Goal: Task Accomplishment & Management: Manage account settings

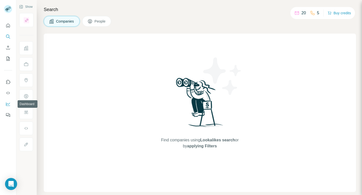
click at [8, 104] on icon "Dashboard" at bounding box center [8, 104] width 5 height 5
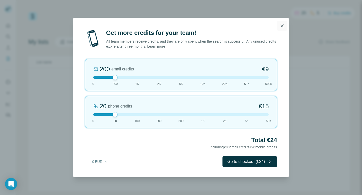
click at [281, 25] on icon "button" at bounding box center [281, 25] width 5 height 5
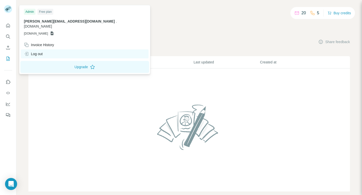
click at [32, 51] on div "Log out" at bounding box center [33, 53] width 19 height 5
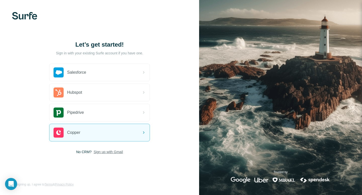
click at [99, 152] on span "Sign up with Gmail" at bounding box center [107, 152] width 29 height 5
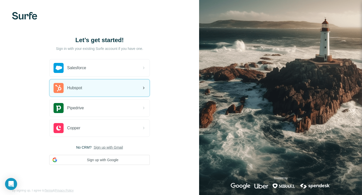
click at [88, 85] on div "Hubspot" at bounding box center [99, 88] width 100 height 17
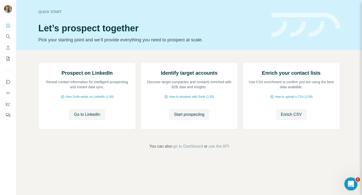
drag, startPoint x: 349, startPoint y: 183, endPoint x: 690, endPoint y: 352, distance: 380.8
click at [349, 182] on icon "Open Intercom Messenger" at bounding box center [350, 183] width 8 height 8
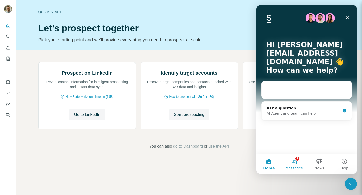
click at [293, 161] on button "1 Messages" at bounding box center [293, 164] width 25 height 20
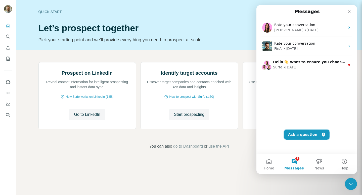
click at [312, 132] on button "Ask a question" at bounding box center [306, 135] width 45 height 10
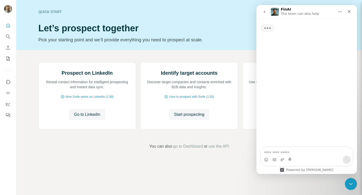
click at [296, 150] on textarea "Ask a question…" at bounding box center [306, 151] width 92 height 9
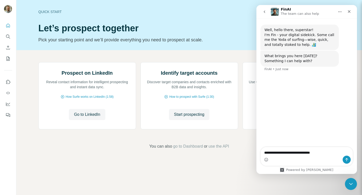
type textarea "**********"
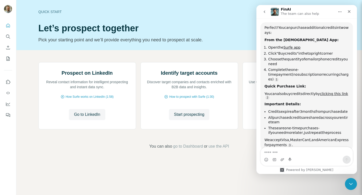
scroll to position [64, 0]
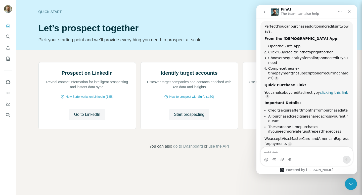
click at [333, 91] on link "clicking this link" at bounding box center [333, 93] width 28 height 4
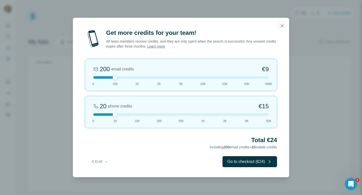
click at [281, 25] on icon "button" at bounding box center [281, 25] width 3 height 3
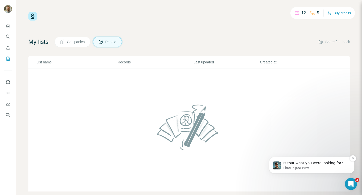
click at [324, 167] on p "FinAI • Just now" at bounding box center [315, 168] width 65 height 5
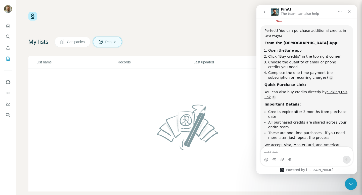
scroll to position [69, 0]
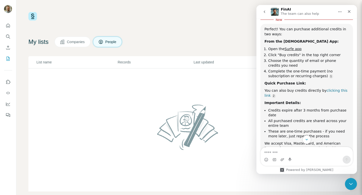
click at [329, 91] on link "clicking this link" at bounding box center [305, 93] width 83 height 9
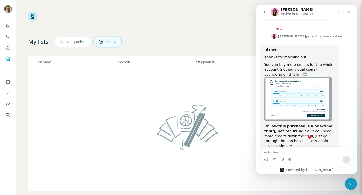
scroll to position [222, 0]
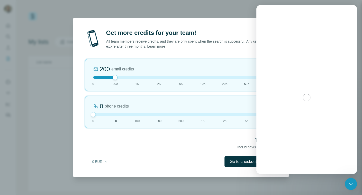
drag, startPoint x: 115, startPoint y: 113, endPoint x: 75, endPoint y: 113, distance: 39.4
click at [75, 113] on div "Get more credits for your team! All team members receive credits, and they are …" at bounding box center [181, 103] width 216 height 149
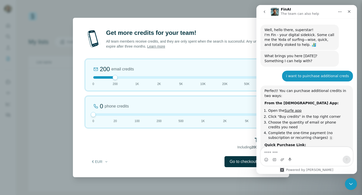
scroll to position [94, 0]
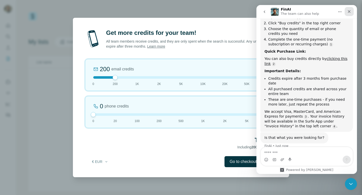
click at [349, 11] on icon "Close" at bounding box center [348, 11] width 3 height 3
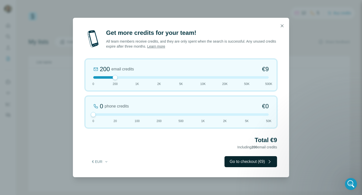
click at [243, 160] on button "Go to checkout (€9)" at bounding box center [250, 161] width 52 height 11
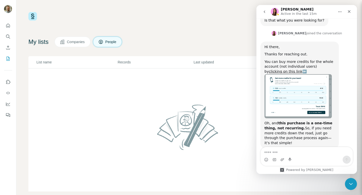
scroll to position [211, 0]
click at [349, 11] on icon "Close" at bounding box center [348, 11] width 3 height 3
